Goal: Find specific page/section: Find specific page/section

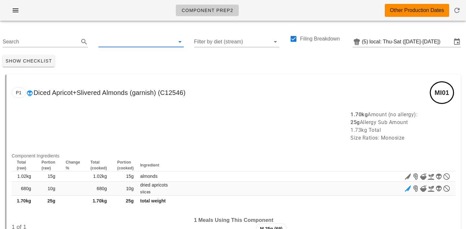
click at [112, 45] on input "text" at bounding box center [135, 42] width 75 height 10
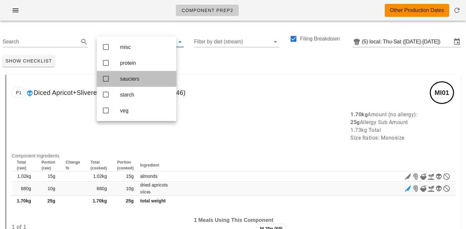
click at [128, 82] on div "sauciers" at bounding box center [145, 79] width 51 height 6
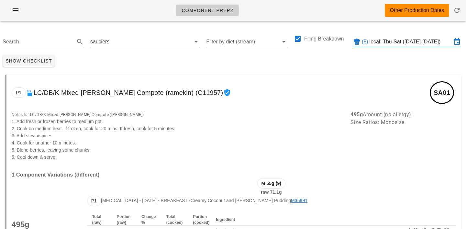
click at [441, 41] on input "local: Thu-Sat (Sep 18-Sep 20)" at bounding box center [411, 42] width 82 height 10
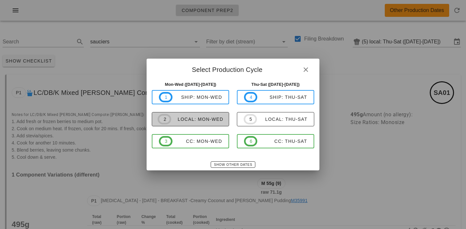
click at [185, 118] on div "local: Mon-Wed" at bounding box center [197, 119] width 52 height 5
type input "local: Mon-Wed (Sep 22-Sep 24)"
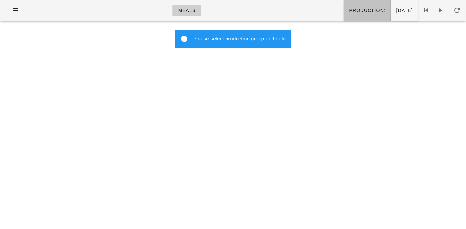
click at [349, 11] on span "Production:" at bounding box center [367, 10] width 37 height 5
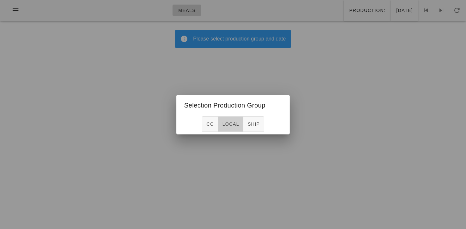
click at [231, 126] on span "local" at bounding box center [230, 123] width 17 height 5
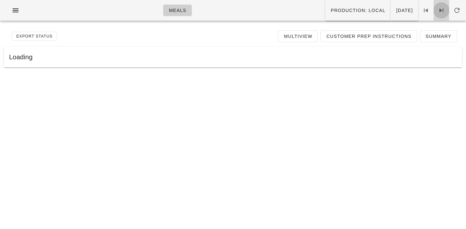
click at [442, 9] on icon at bounding box center [442, 10] width 8 height 8
click at [12, 12] on icon "button" at bounding box center [16, 10] width 8 height 8
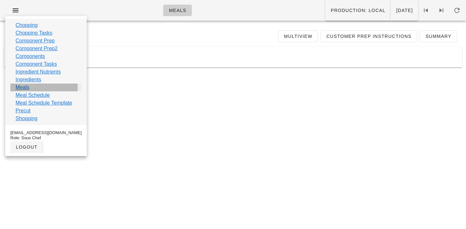
click at [19, 89] on link "Meals" at bounding box center [23, 88] width 14 height 8
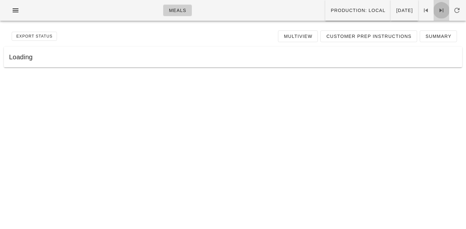
click at [441, 10] on icon at bounding box center [442, 10] width 8 height 8
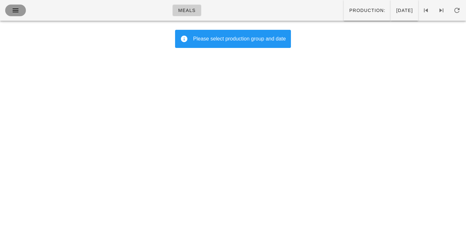
click at [13, 9] on icon "button" at bounding box center [16, 10] width 8 height 8
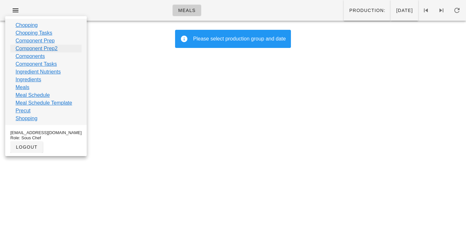
click at [29, 49] on link "Component Prep2" at bounding box center [37, 49] width 42 height 8
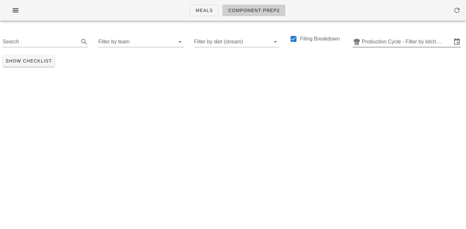
click at [376, 35] on div "Production Cycle - Filter by kitchen production schedules" at bounding box center [406, 40] width 113 height 14
click at [381, 42] on input "text" at bounding box center [407, 42] width 90 height 10
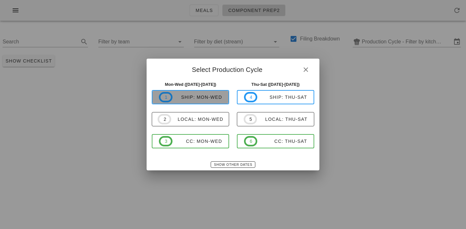
click at [203, 98] on div "ship: Mon-Wed" at bounding box center [198, 97] width 50 height 5
type input "ship: Mon-Wed (Sep 22-Sep 24)"
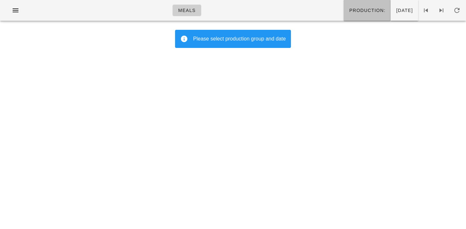
click at [349, 12] on span "Production:" at bounding box center [367, 10] width 37 height 5
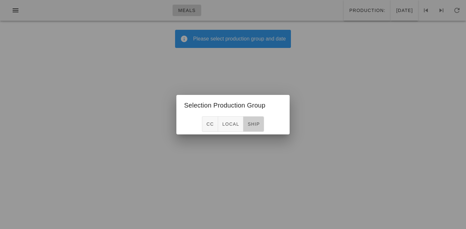
click at [259, 124] on span "ship" at bounding box center [253, 123] width 13 height 5
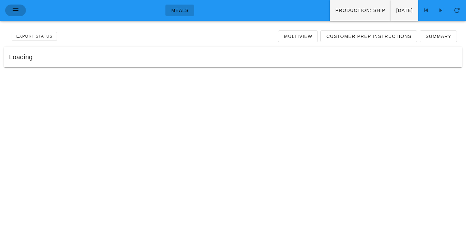
click at [18, 8] on icon "button" at bounding box center [16, 10] width 8 height 8
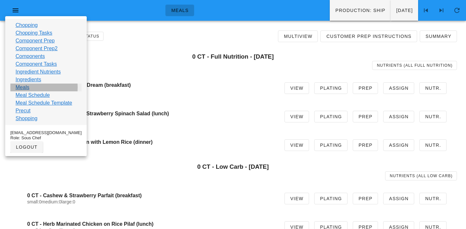
click at [21, 86] on link "Meals" at bounding box center [23, 88] width 14 height 8
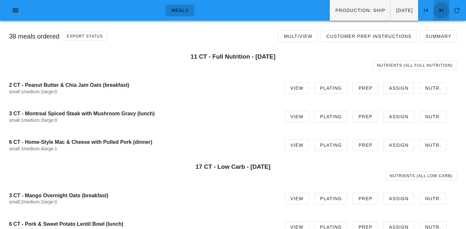
click at [441, 7] on icon at bounding box center [442, 10] width 8 height 8
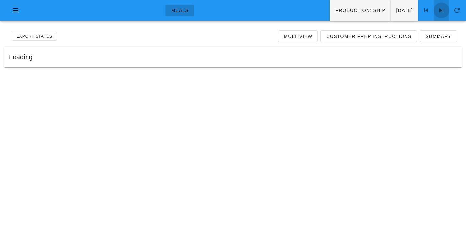
click at [441, 7] on icon at bounding box center [442, 10] width 8 height 8
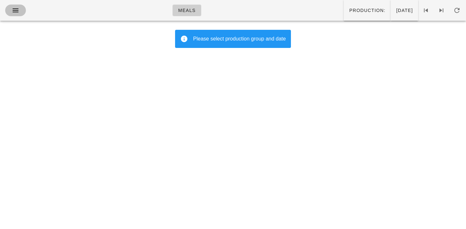
click at [16, 10] on icon "button" at bounding box center [16, 10] width 8 height 8
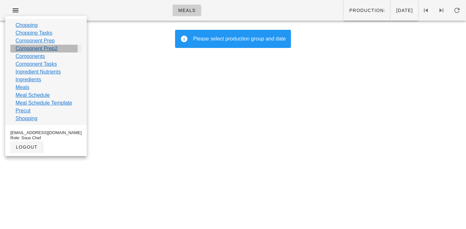
click at [26, 47] on link "Component Prep2" at bounding box center [37, 49] width 42 height 8
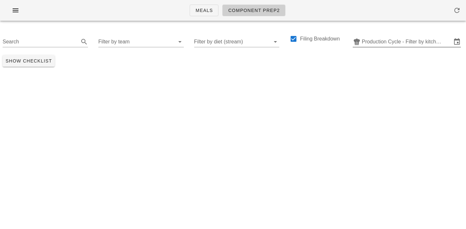
click at [396, 40] on input "Production Cycle - Filter by kitchen production schedules" at bounding box center [407, 42] width 90 height 10
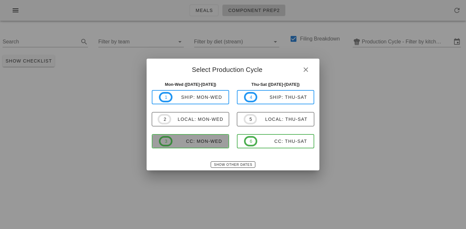
click at [202, 143] on div "CC: Mon-Wed" at bounding box center [198, 141] width 50 height 5
type input "CC: Mon-Wed ([DATE]-[DATE])"
